Goal: Register for event/course: Sign up to attend an event or enroll in a course

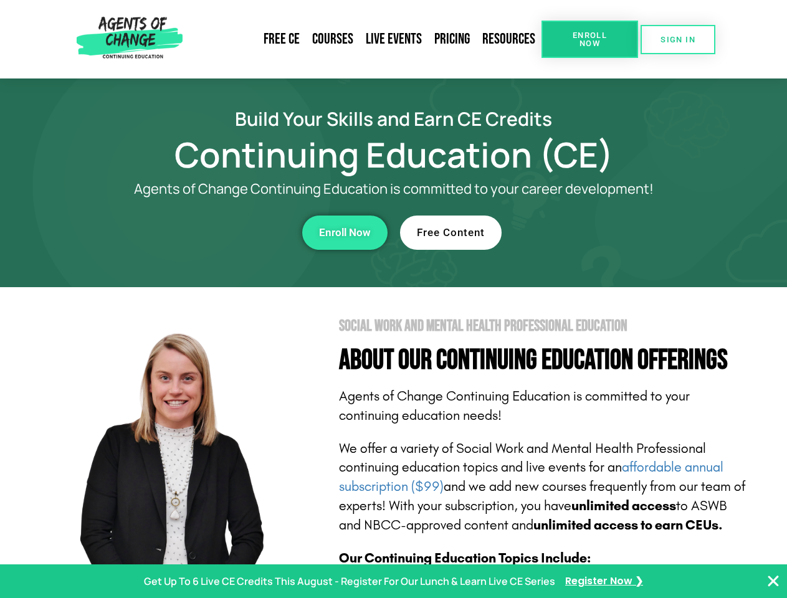
click at [393, 299] on section "Social Work and Mental Health Professional Education About Our Continuing Educa…" at bounding box center [393, 548] width 787 height 523
click at [590, 39] on span "Enroll Now" at bounding box center [589, 39] width 57 height 16
click at [678, 39] on span "SIGN IN" at bounding box center [678, 40] width 35 height 8
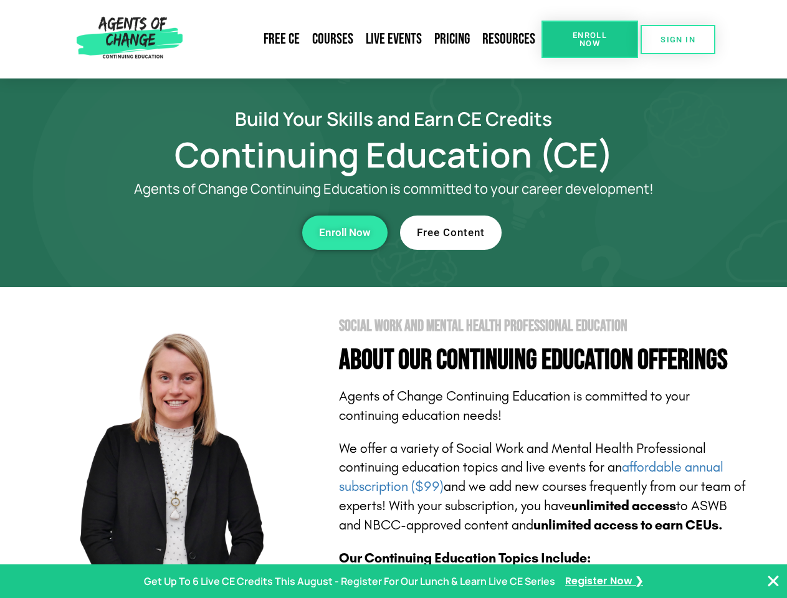
click at [216, 232] on div "Enroll Now" at bounding box center [216, 233] width 343 height 34
click at [345, 232] on span "Enroll Now" at bounding box center [345, 232] width 52 height 11
click at [571, 232] on div "Free Content" at bounding box center [571, 233] width 343 height 34
